Goal: Task Accomplishment & Management: Manage account settings

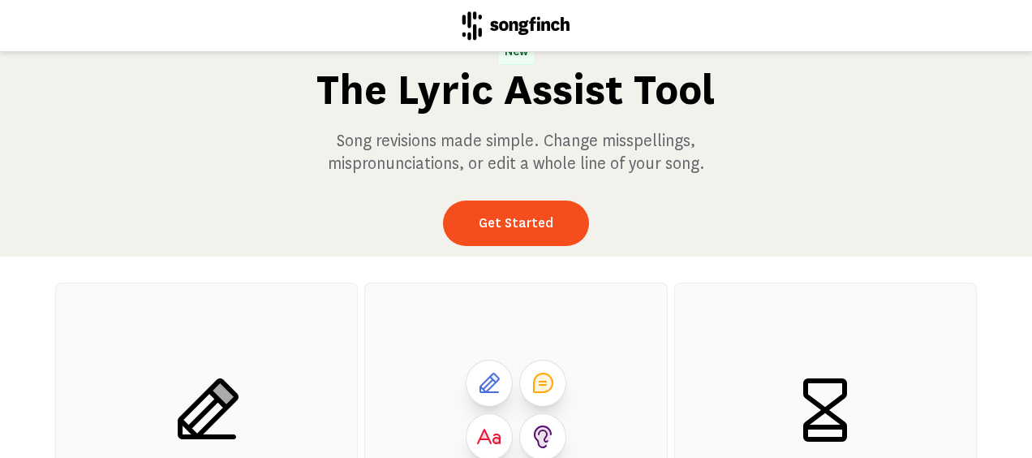
scroll to position [18, 0]
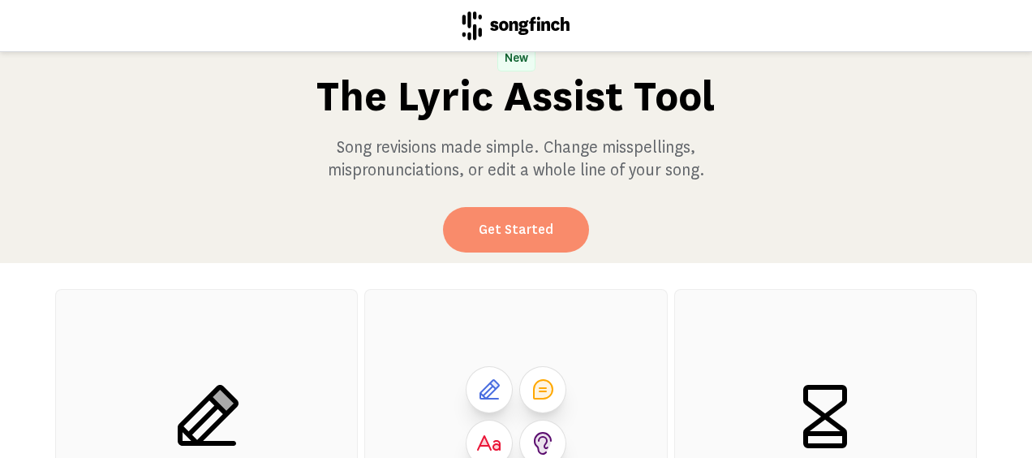
click at [532, 229] on link "Get Started" at bounding box center [516, 229] width 146 height 45
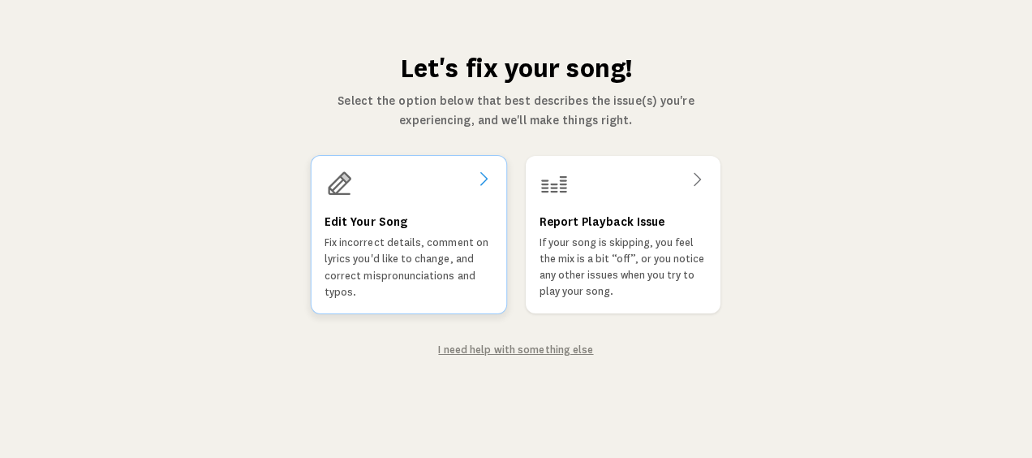
click at [485, 202] on div "Edit Your Song Fix incorrect details, comment on lyrics you'd like to change, a…" at bounding box center [409, 234] width 196 height 159
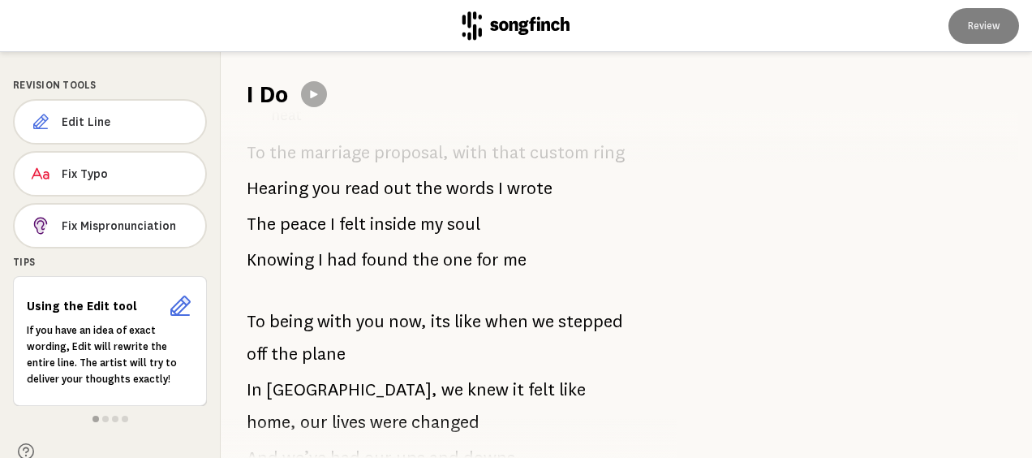
scroll to position [1623, 0]
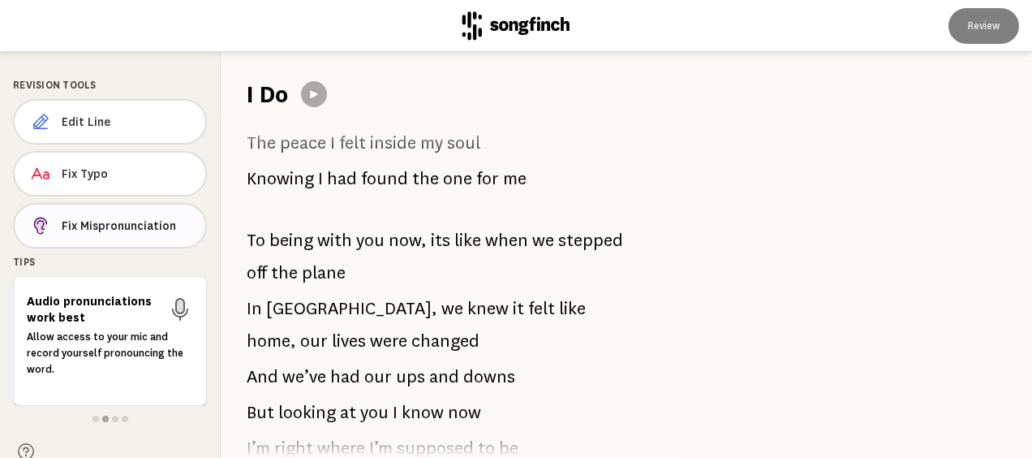
click at [155, 225] on span "Fix Mispronunciation" at bounding box center [127, 225] width 131 height 16
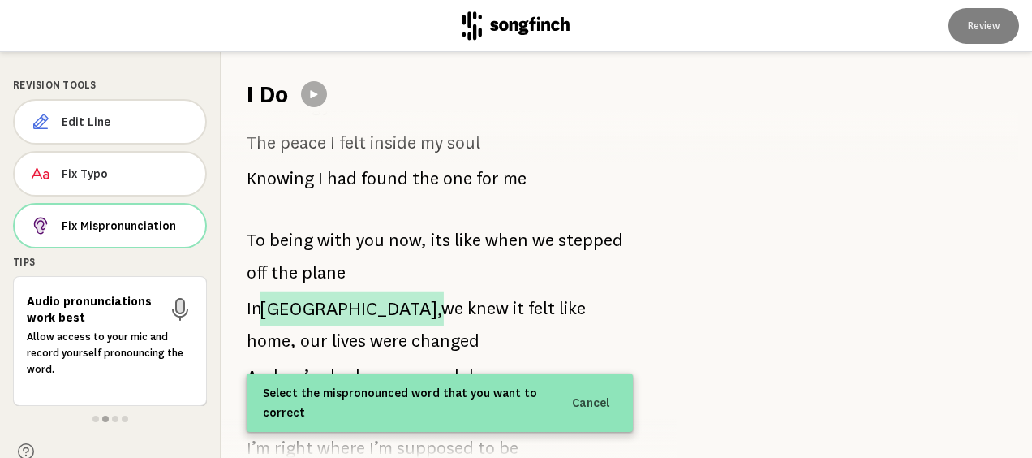
click at [308, 291] on span "[GEOGRAPHIC_DATA]," at bounding box center [352, 308] width 184 height 35
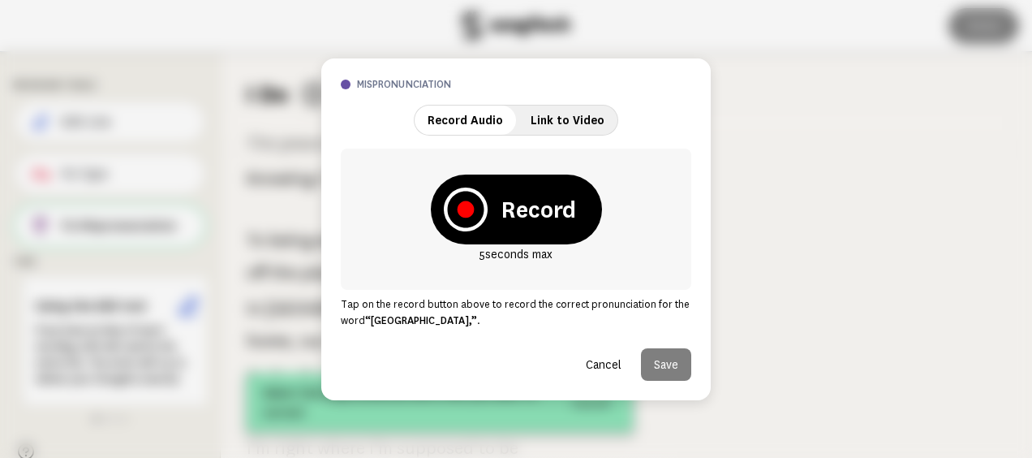
click at [558, 120] on span "Link to Video" at bounding box center [568, 120] width 74 height 13
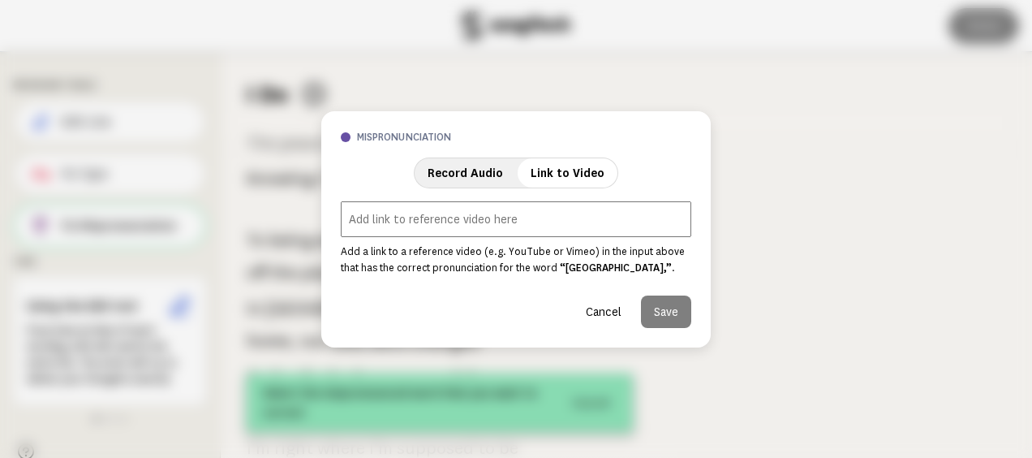
click at [545, 234] on input "url" at bounding box center [516, 219] width 351 height 36
paste input "[URL][DOMAIN_NAME]"
type input "[URL][DOMAIN_NAME]"
click at [677, 320] on button "Save" at bounding box center [666, 311] width 50 height 32
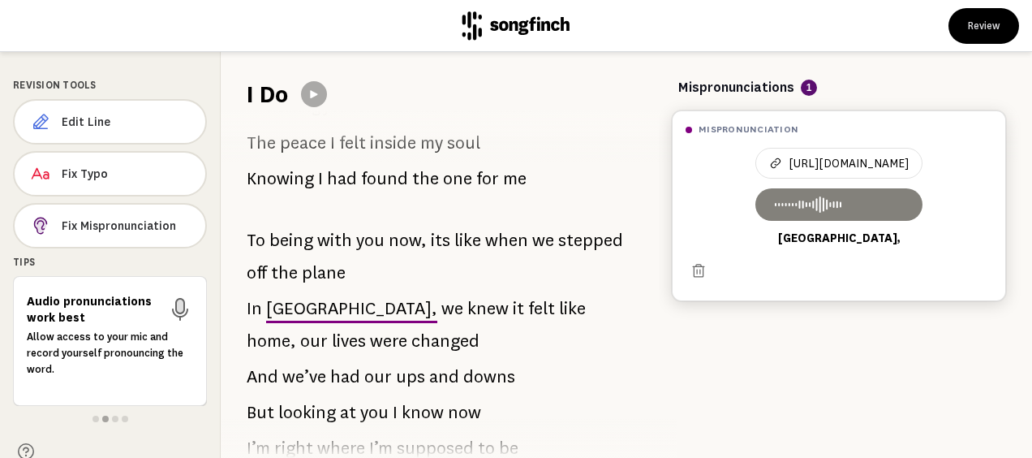
drag, startPoint x: 718, startPoint y: 203, endPoint x: 733, endPoint y: 208, distance: 16.2
click at [768, 203] on icon at bounding box center [807, 204] width 78 height 19
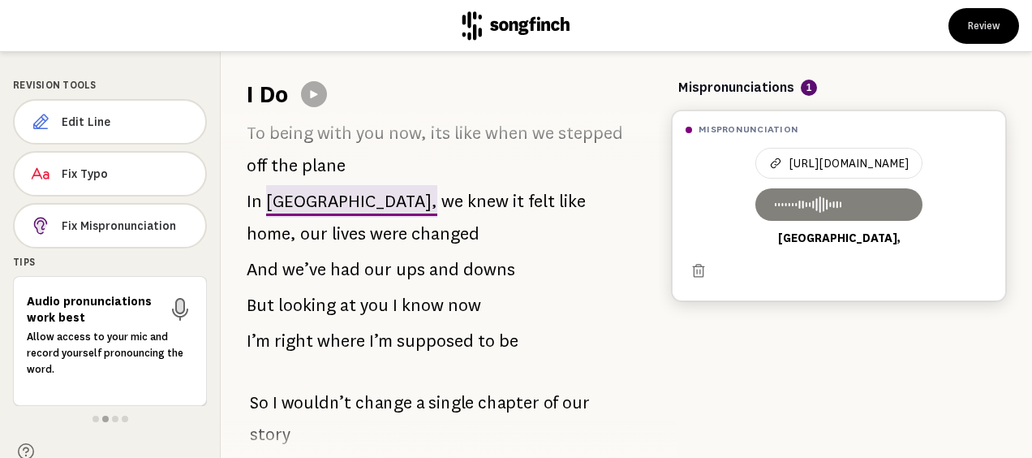
scroll to position [1731, 0]
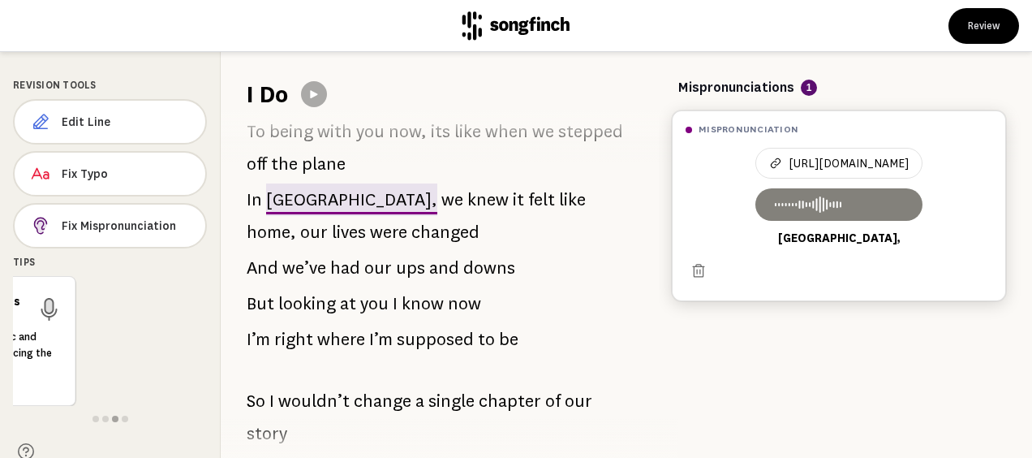
click at [837, 237] on span "[GEOGRAPHIC_DATA]," at bounding box center [838, 237] width 167 height 15
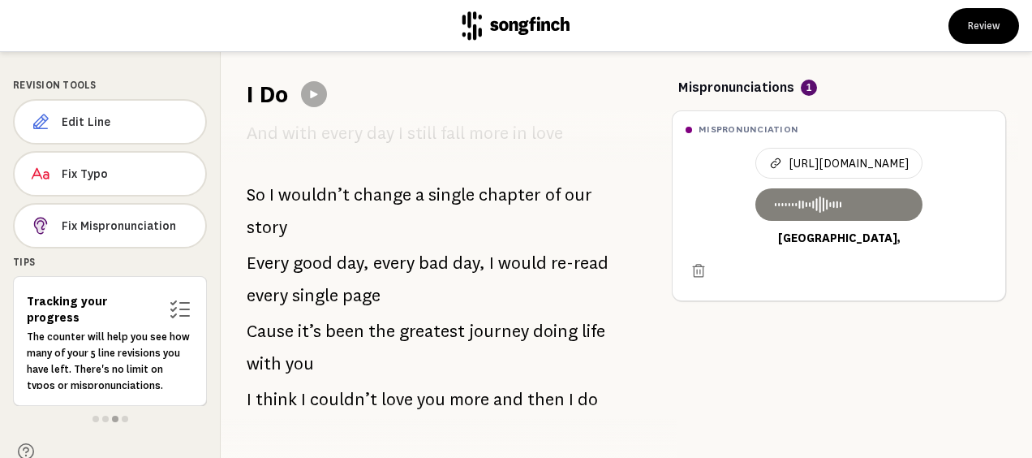
scroll to position [2696, 0]
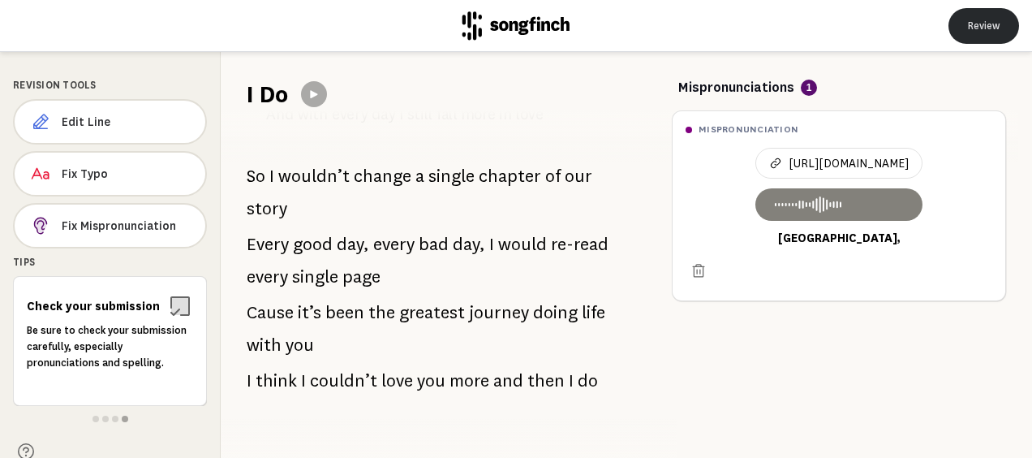
click at [975, 27] on button "Review" at bounding box center [984, 26] width 71 height 36
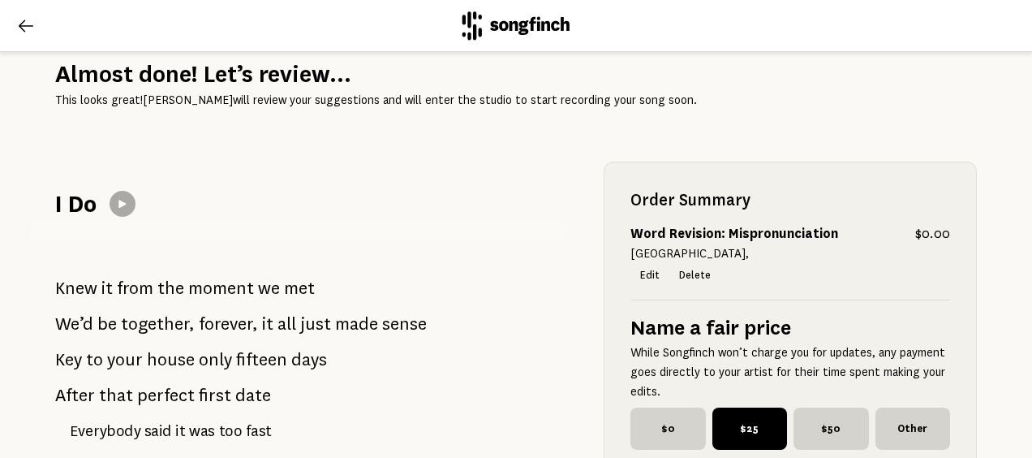
scroll to position [81, 0]
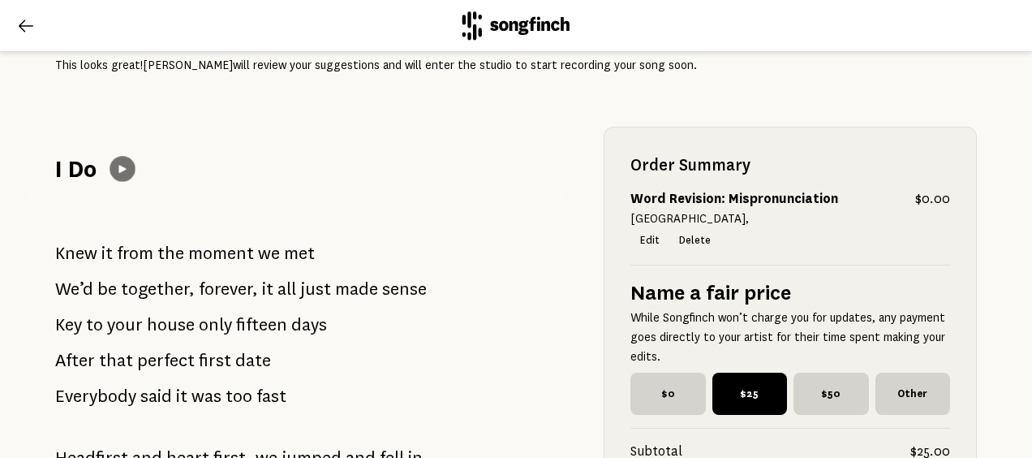
click at [120, 170] on icon at bounding box center [122, 168] width 13 height 13
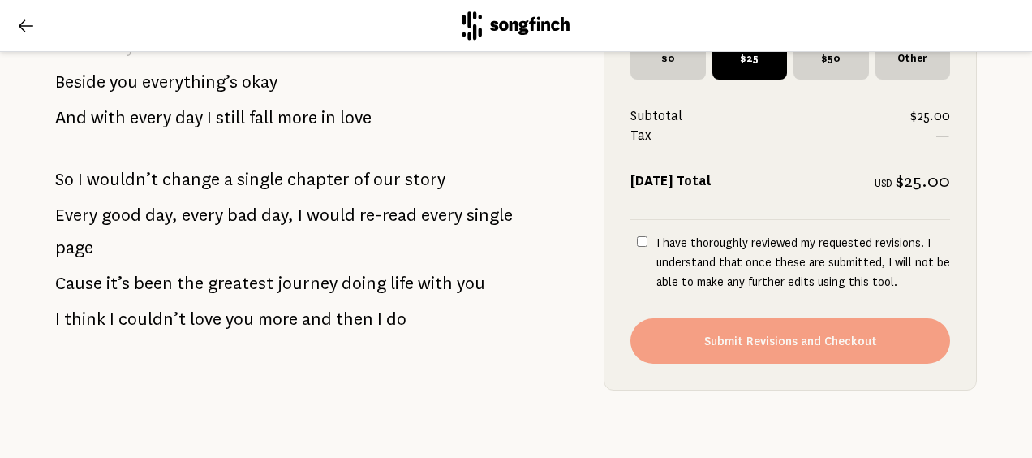
scroll to position [2434, 0]
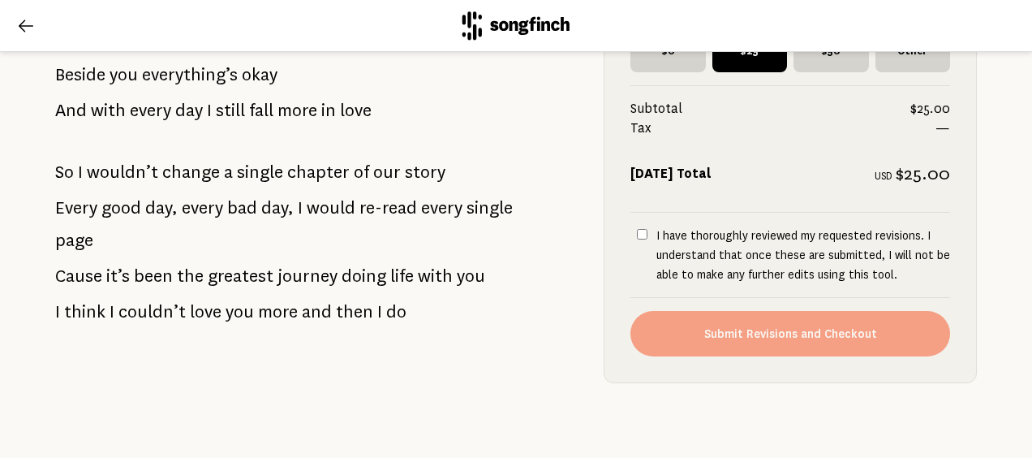
click at [637, 229] on input "I have thoroughly reviewed my requested revisions. I understand that once these…" at bounding box center [642, 234] width 11 height 11
checkbox input "true"
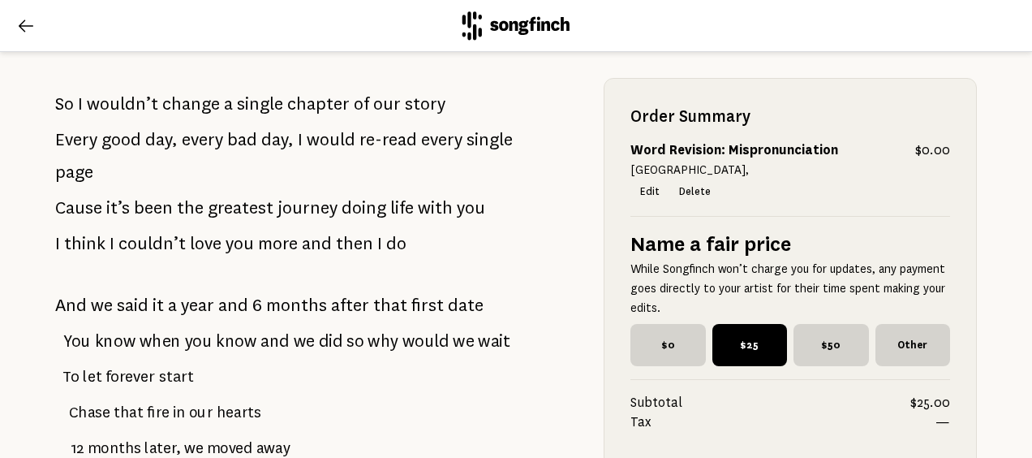
scroll to position [649, 0]
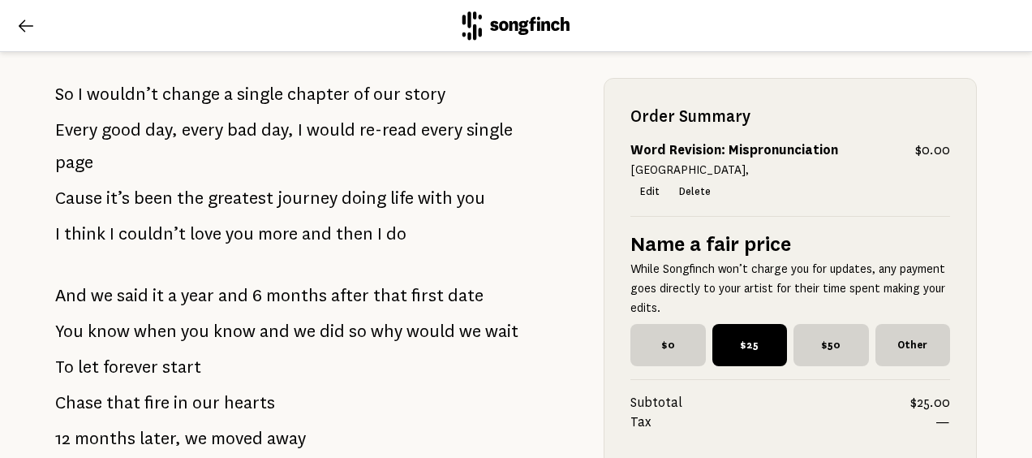
click at [32, 16] on icon at bounding box center [25, 25] width 19 height 19
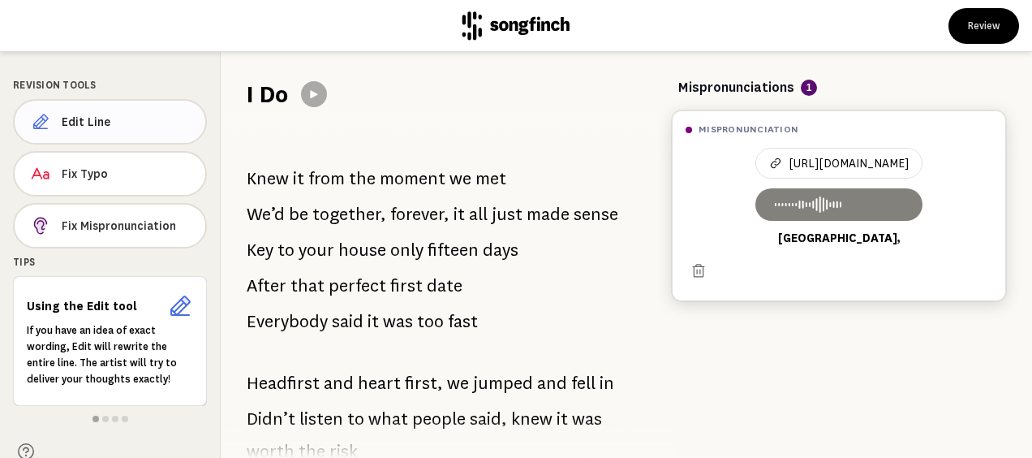
click at [169, 118] on span "Edit Line" at bounding box center [127, 122] width 131 height 16
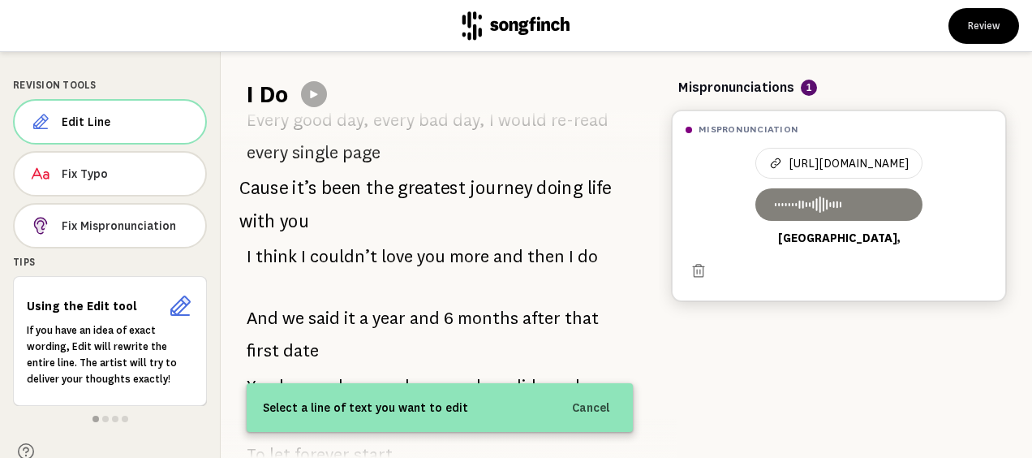
scroll to position [649, 0]
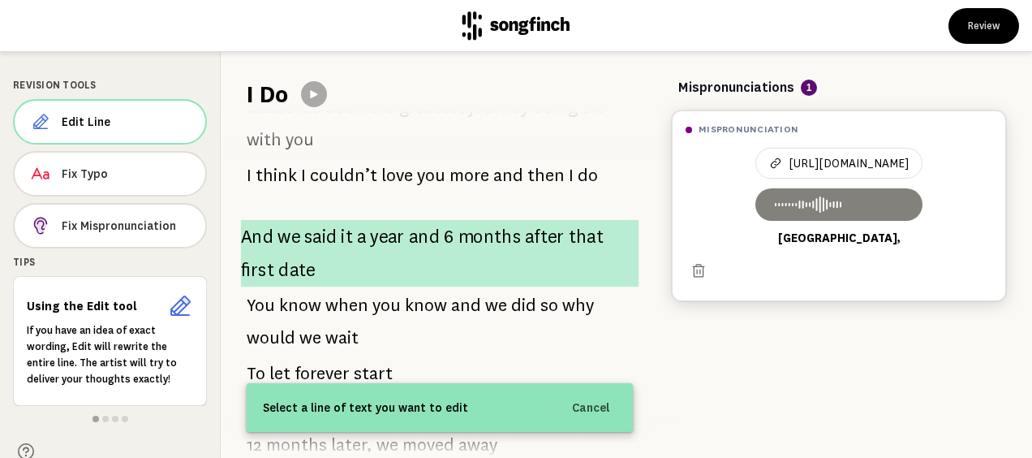
click at [308, 255] on span "date" at bounding box center [296, 269] width 37 height 33
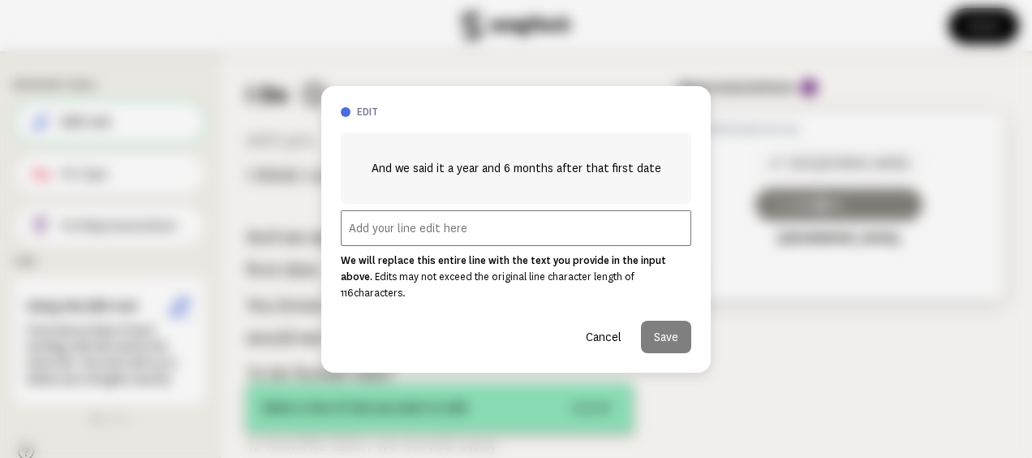
click at [441, 236] on input "text" at bounding box center [516, 228] width 351 height 36
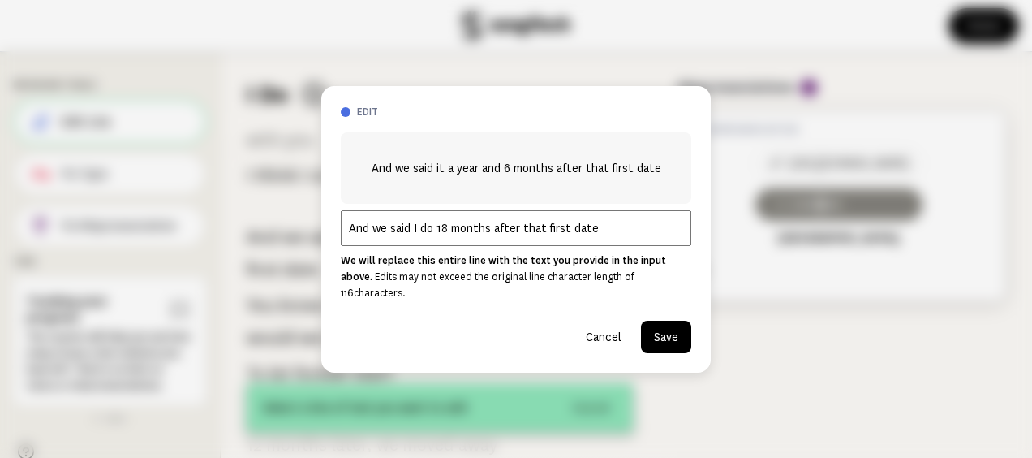
click at [542, 235] on input "And we said I do 18 months after that first date" at bounding box center [516, 228] width 351 height 36
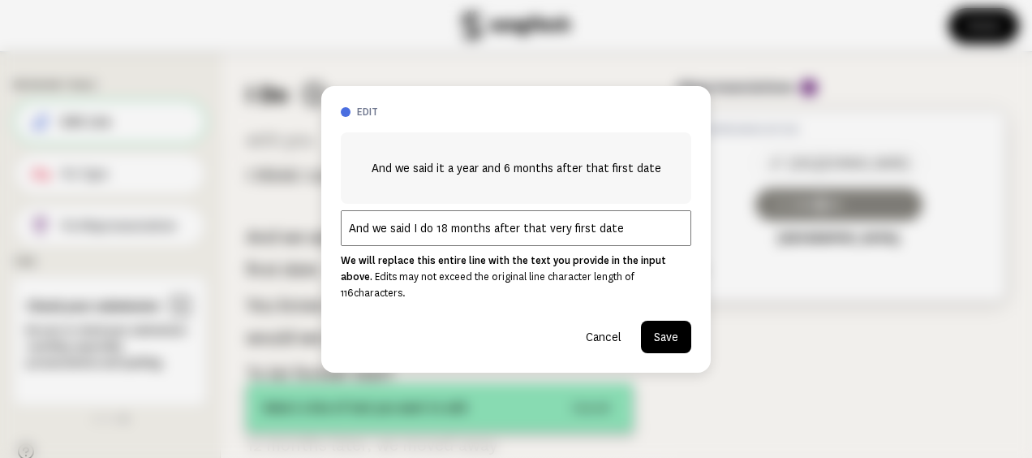
click at [536, 234] on input "And we said I do 18 months after that very first date" at bounding box center [516, 228] width 351 height 36
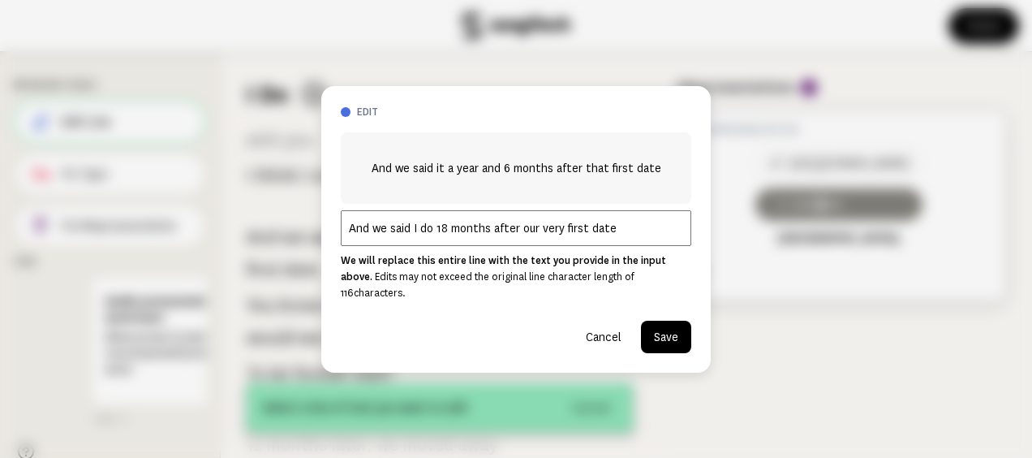
click at [646, 239] on input "And we said I do 18 months after our very first date" at bounding box center [516, 228] width 351 height 36
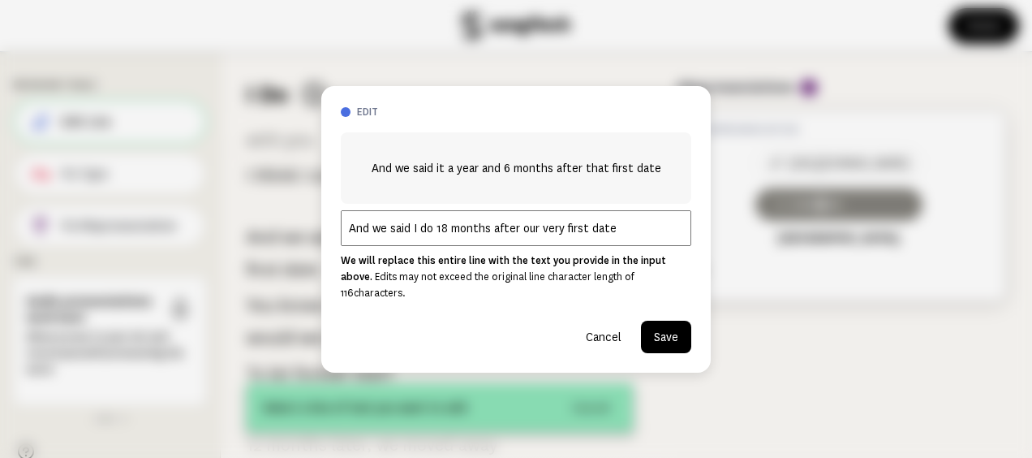
type input "And we said I do 18 months after our very first date"
click at [672, 320] on button "Save" at bounding box center [666, 336] width 50 height 32
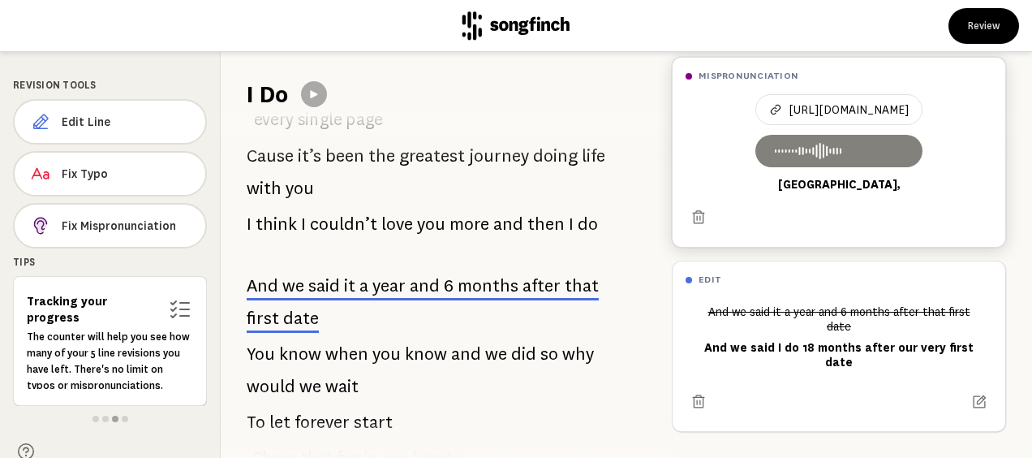
scroll to position [568, 0]
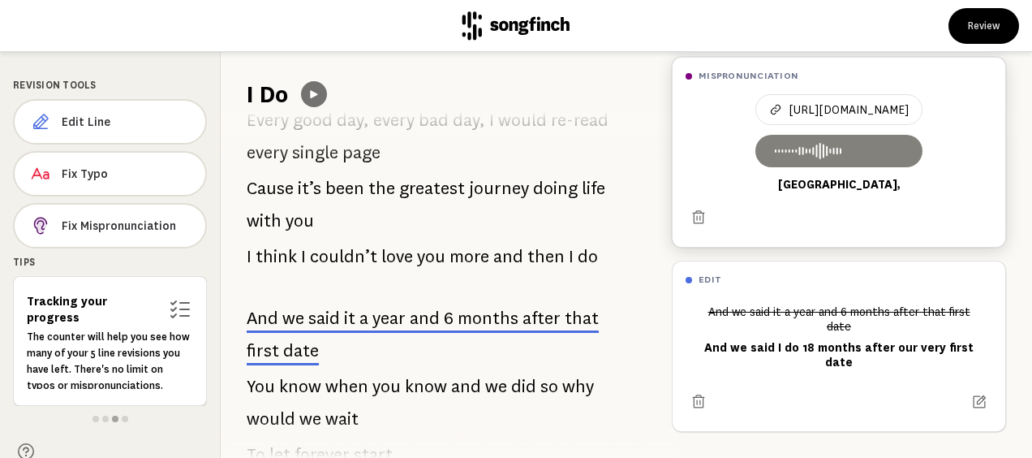
click at [320, 97] on icon at bounding box center [314, 94] width 13 height 13
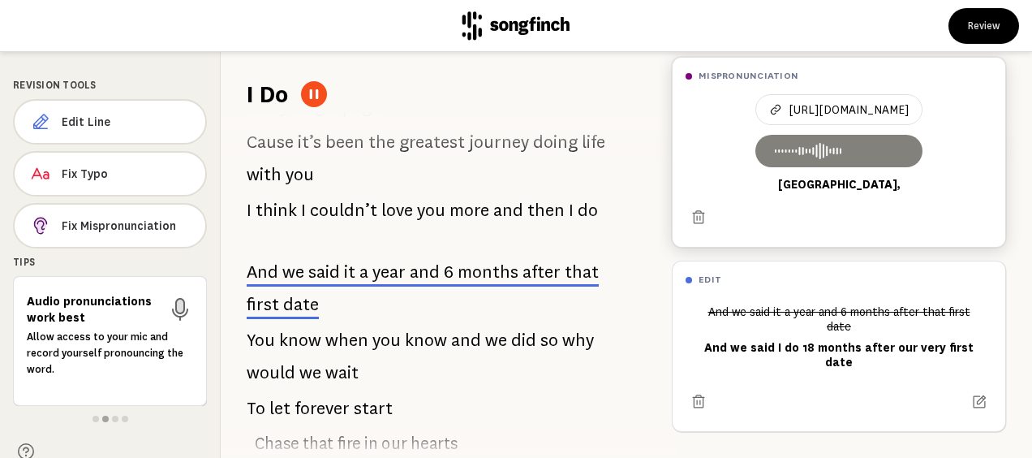
scroll to position [649, 0]
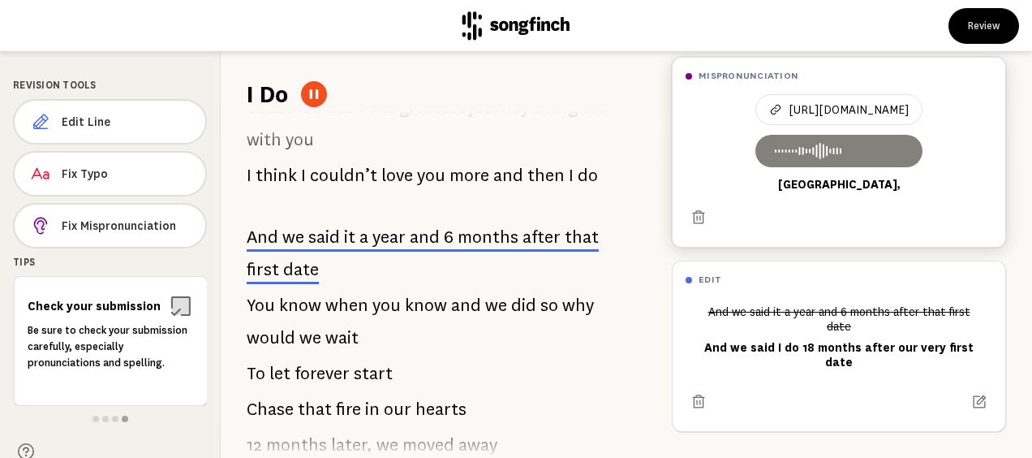
click at [312, 98] on icon at bounding box center [314, 94] width 9 height 10
click at [315, 92] on icon at bounding box center [313, 94] width 7 height 8
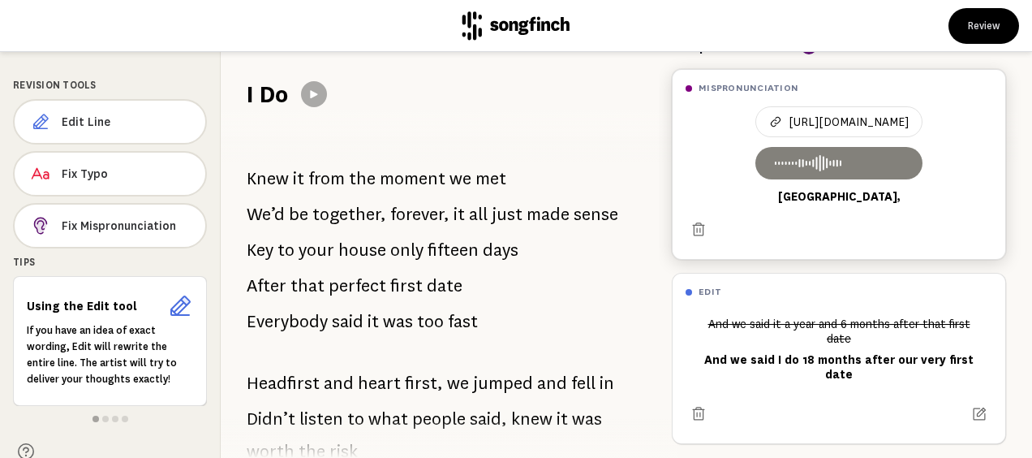
scroll to position [64, 0]
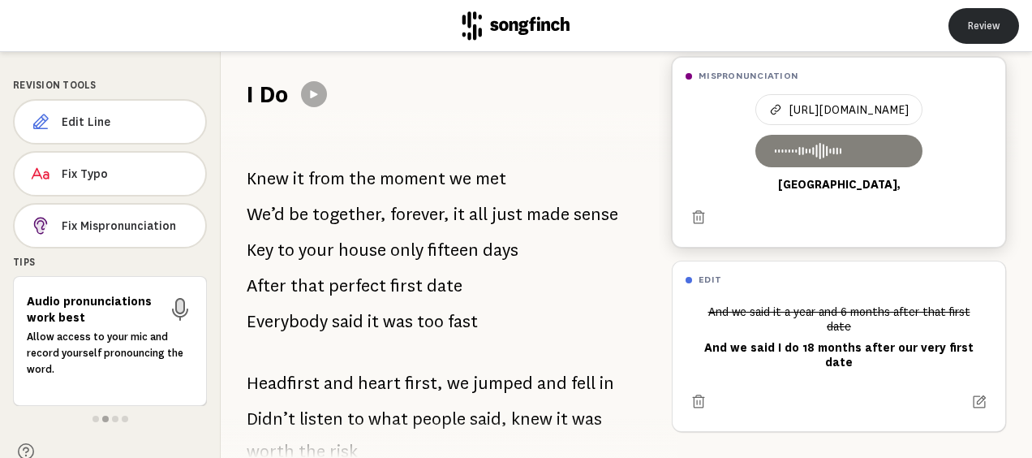
click at [991, 21] on button "Review" at bounding box center [984, 26] width 71 height 36
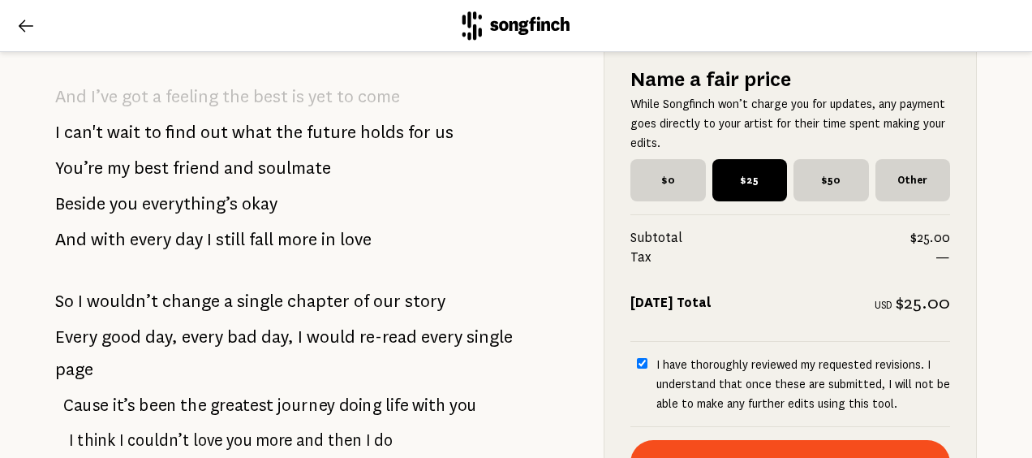
scroll to position [2353, 0]
